Goal: Check status

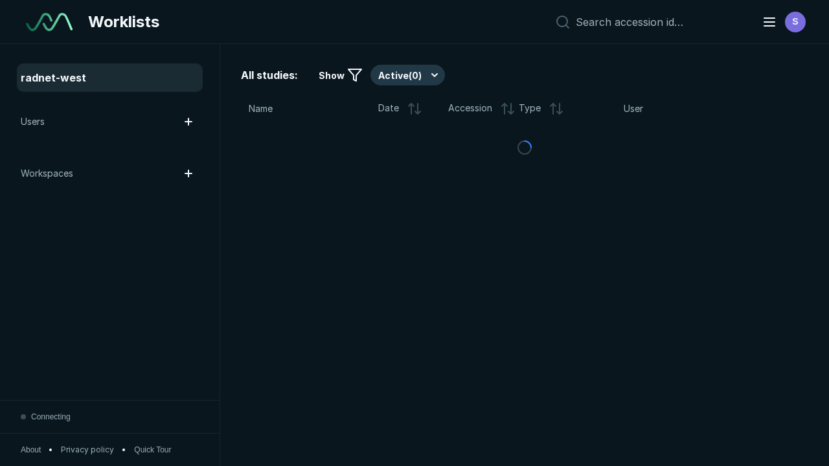
scroll to position [3538, 5396]
